Goal: Find specific page/section: Find specific page/section

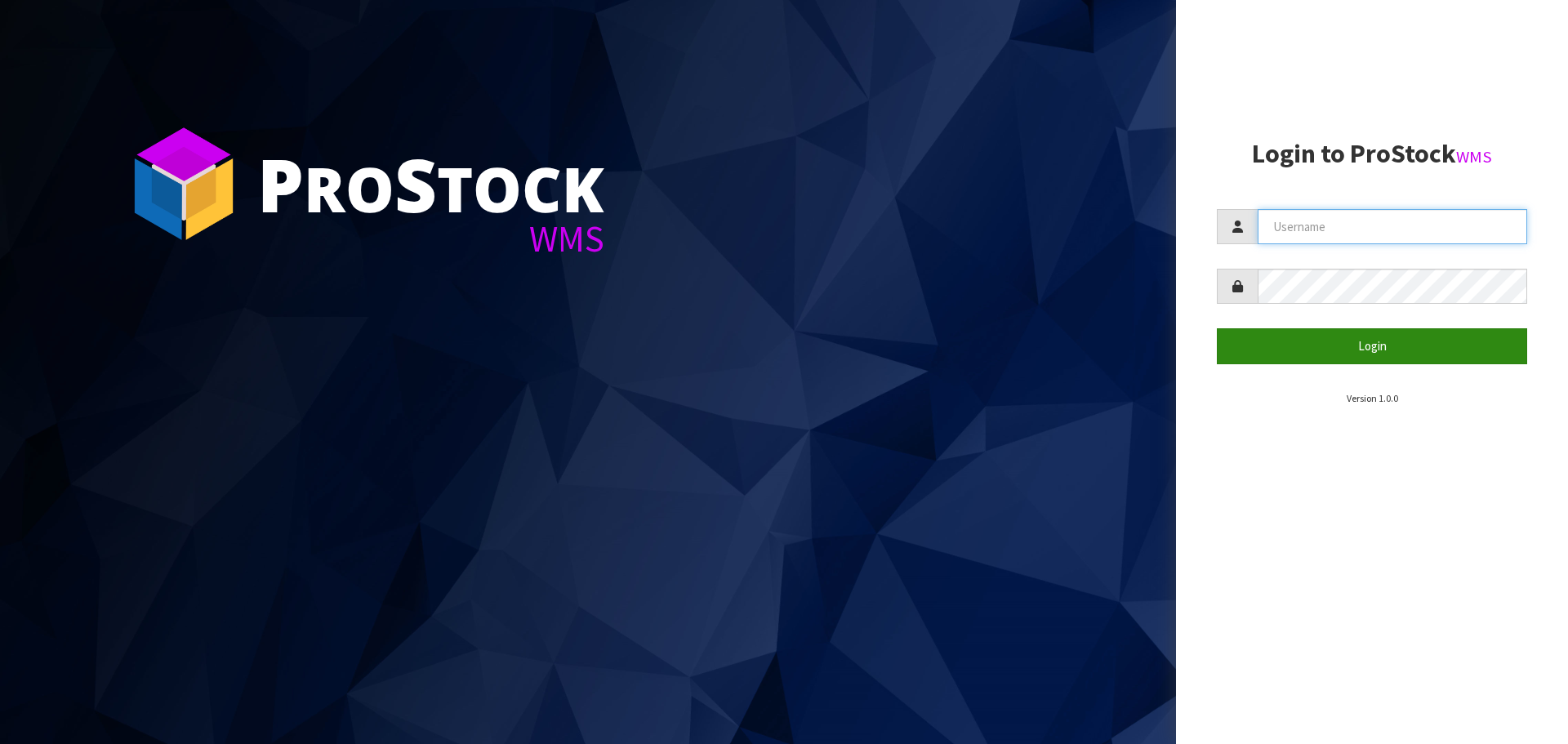
type input "[EMAIL_ADDRESS][DOMAIN_NAME]"
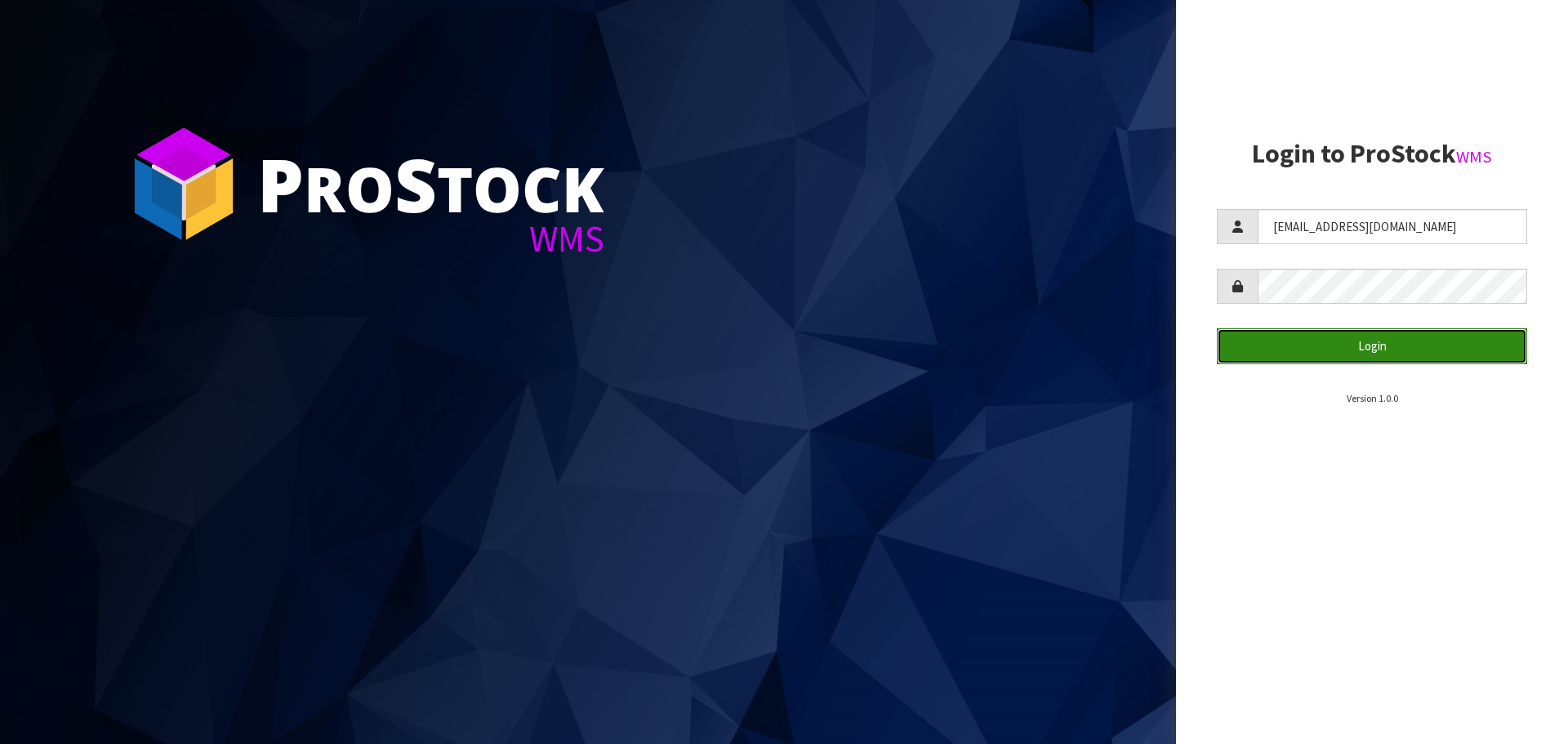
click at [1279, 347] on button "Login" at bounding box center [1373, 346] width 311 height 35
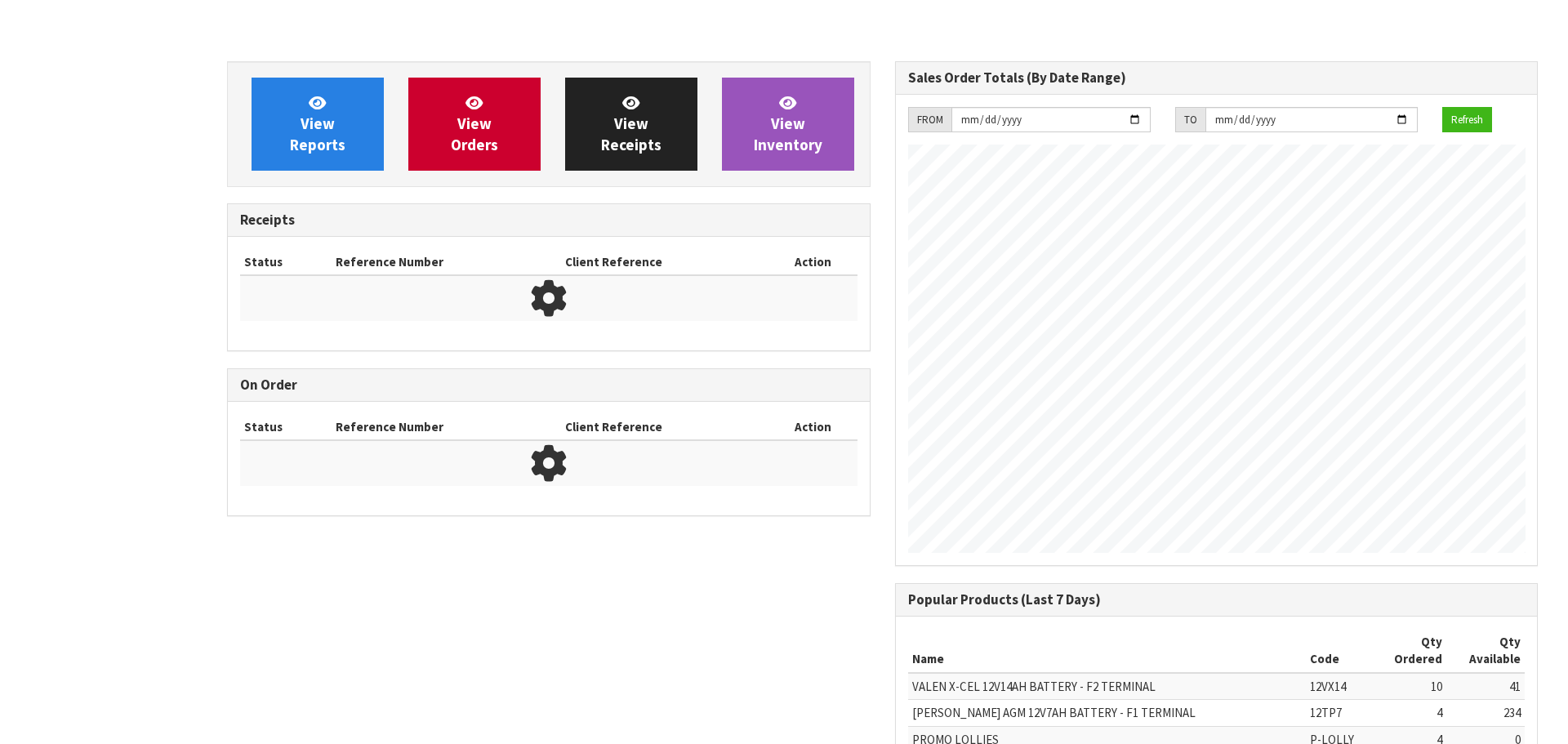
scroll to position [942, 667]
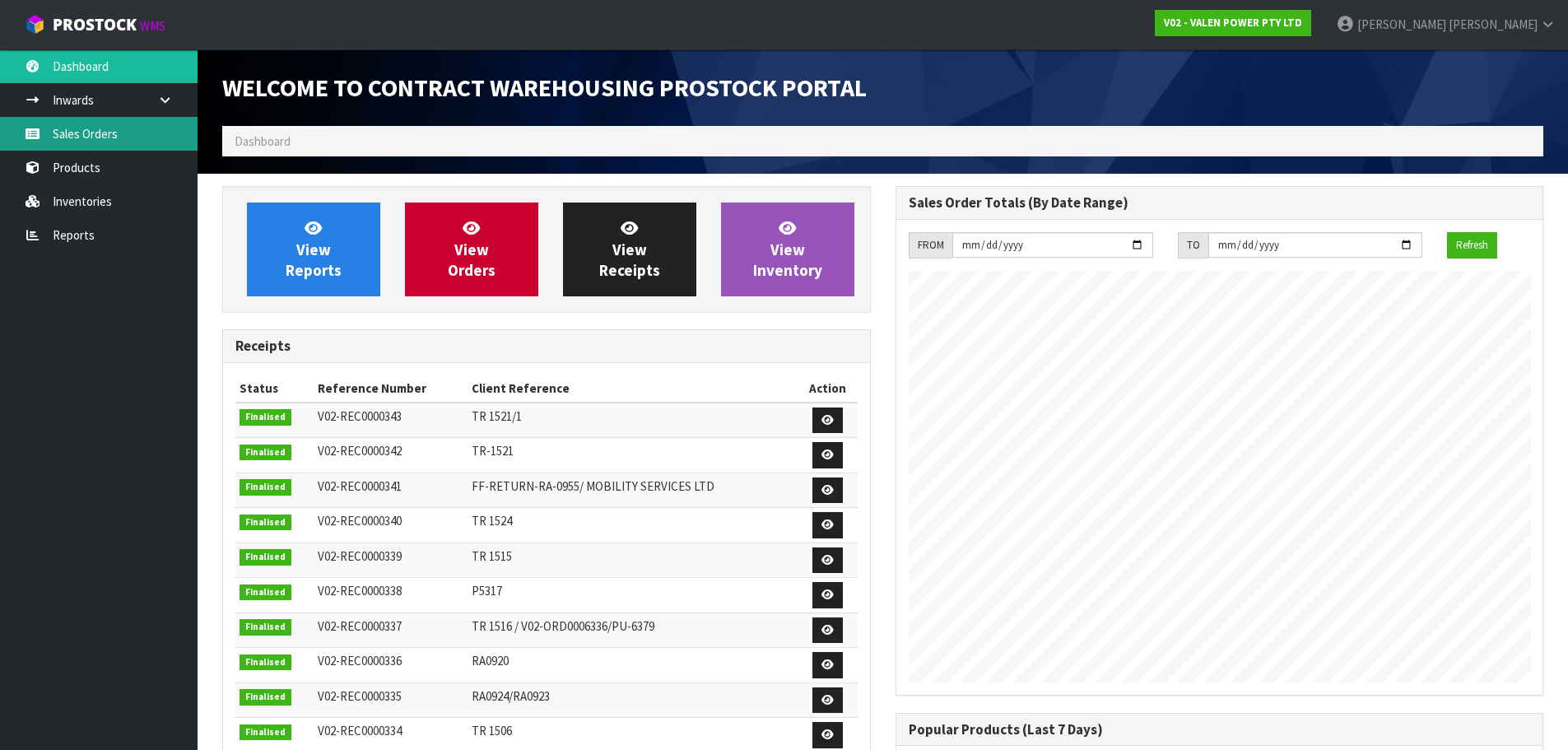
click at [74, 134] on link "Sales Orders" at bounding box center [98, 133] width 198 height 33
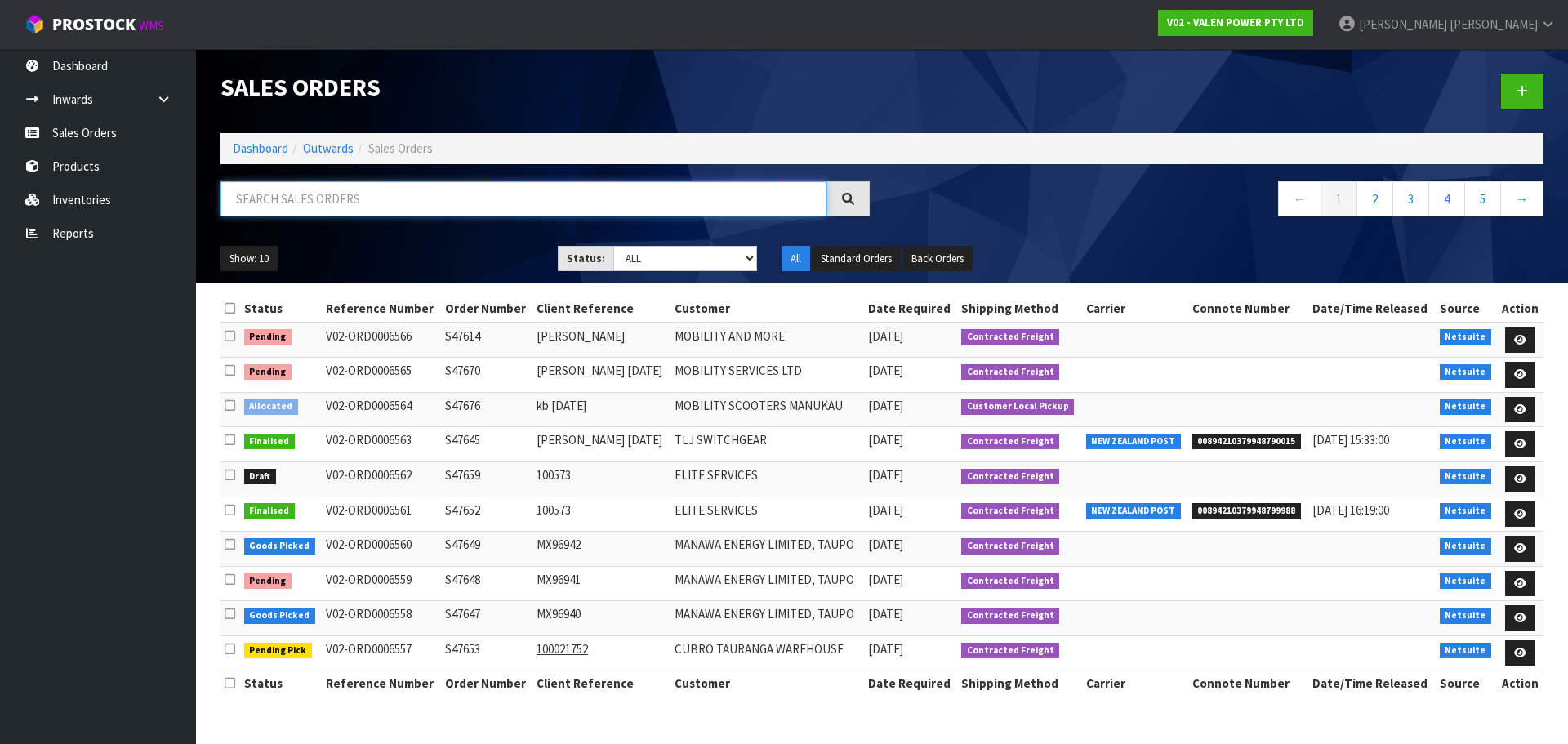
click at [317, 205] on input "text" at bounding box center [524, 198] width 607 height 35
paste input "S47680"
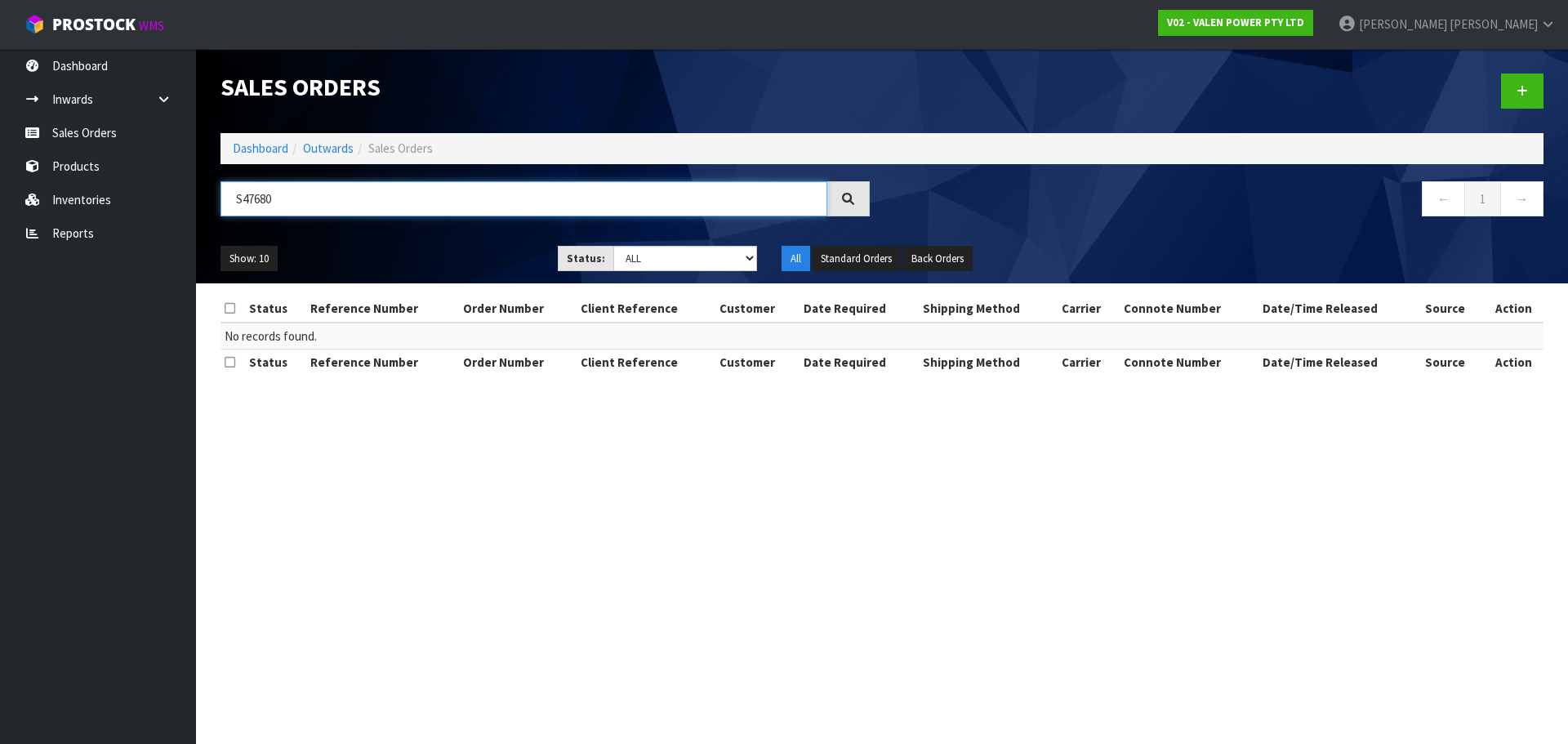
type input "S47680"
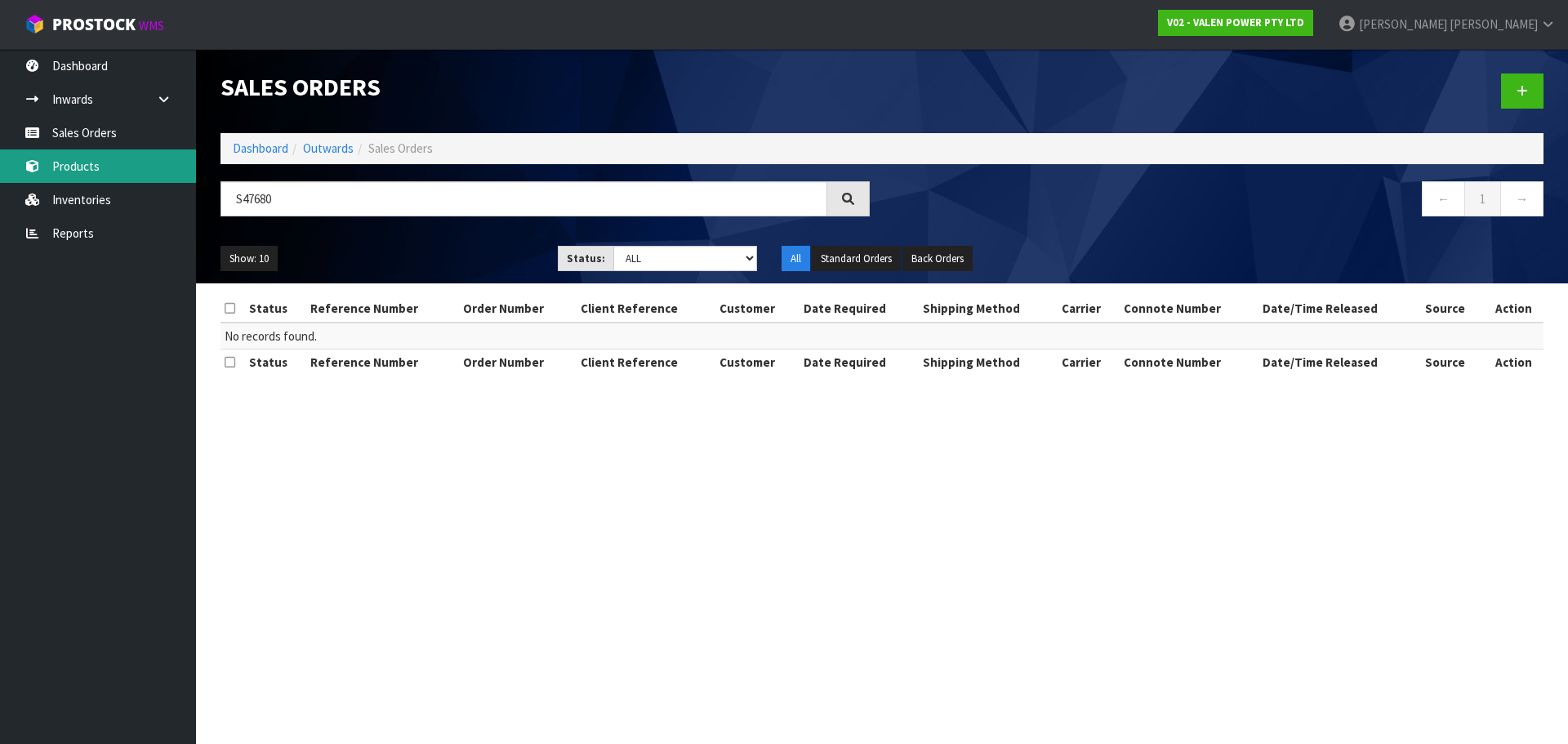
click at [89, 172] on link "Products" at bounding box center [98, 166] width 196 height 33
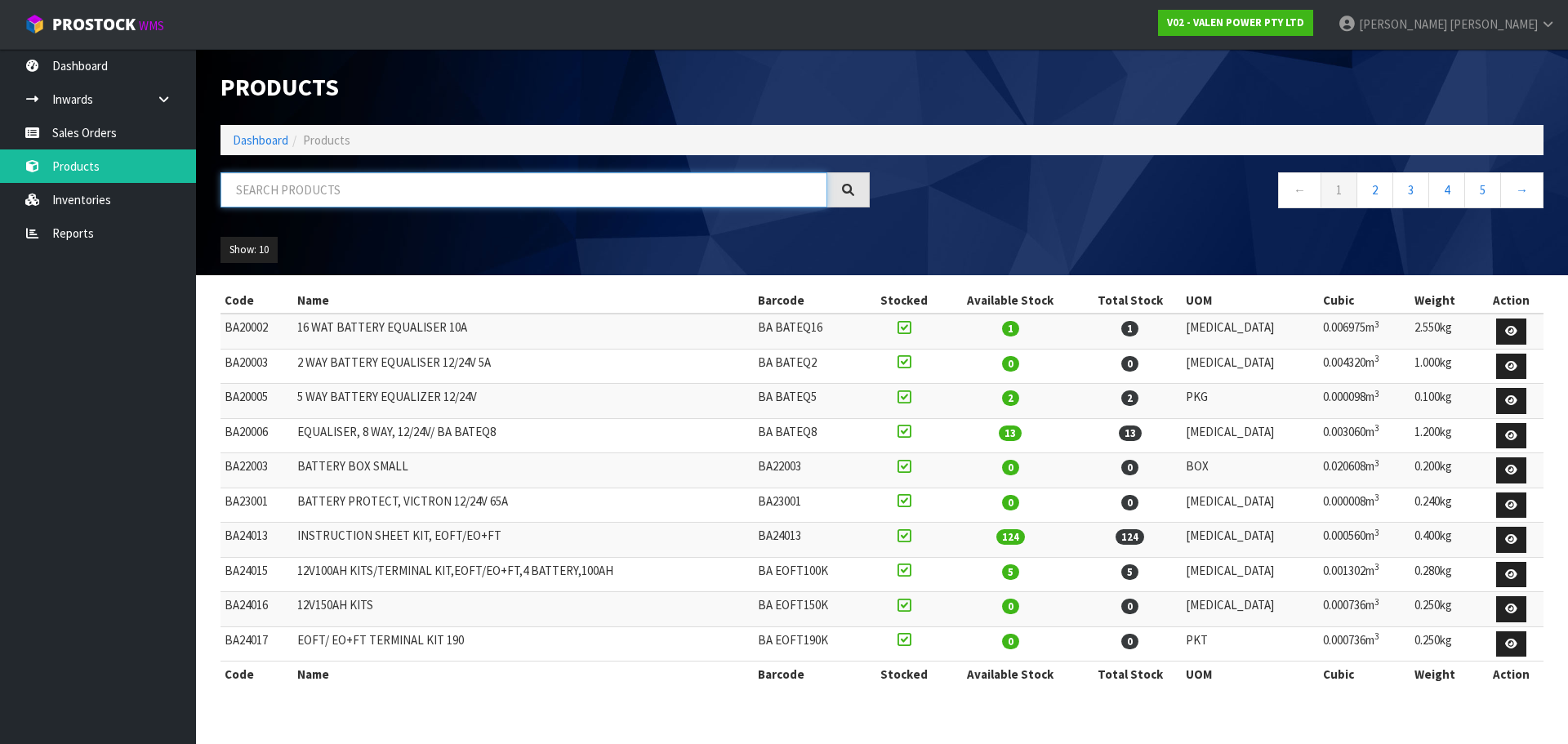
click at [278, 191] on input "text" at bounding box center [524, 190] width 607 height 35
paste input "PS88127"
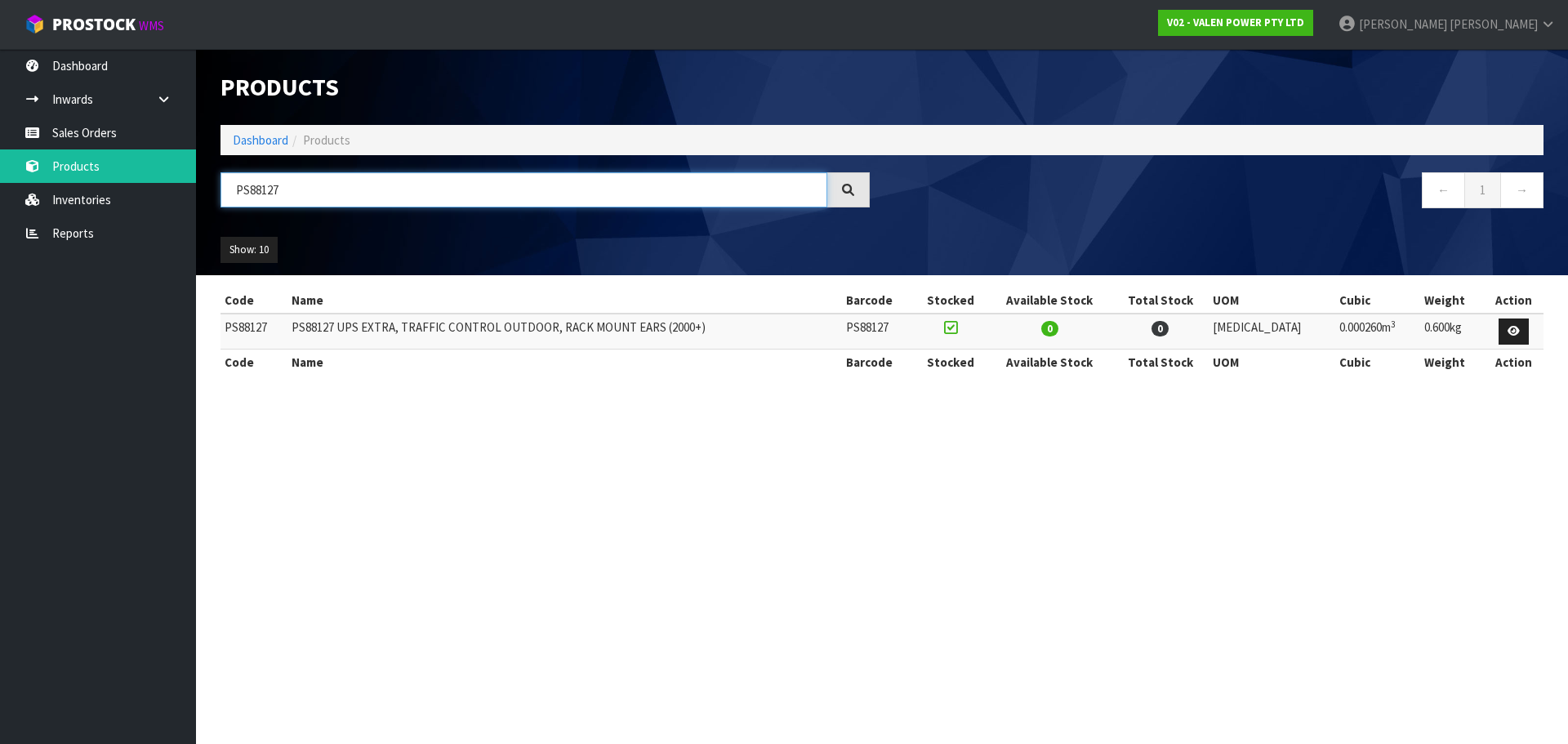
type input "PS88127"
